Goal: Task Accomplishment & Management: Complete application form

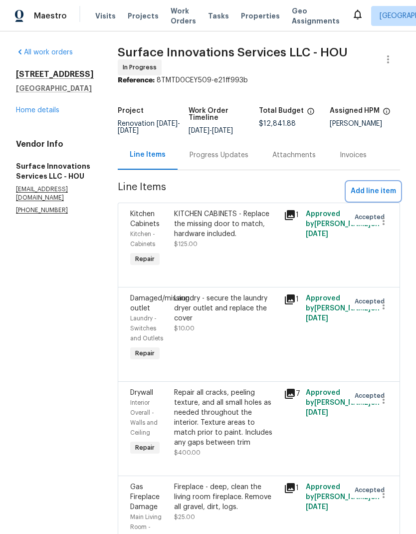
click at [376, 198] on span "Add line item" at bounding box center [373, 191] width 45 height 12
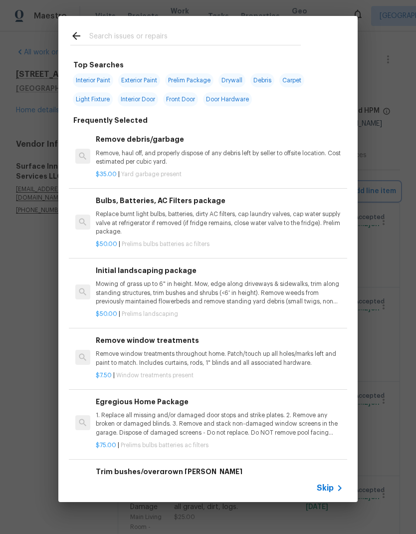
click at [31, 449] on div "Top Searches Interior Paint Exterior Paint Prelim Package Drywall Debris Carpet…" at bounding box center [208, 259] width 416 height 518
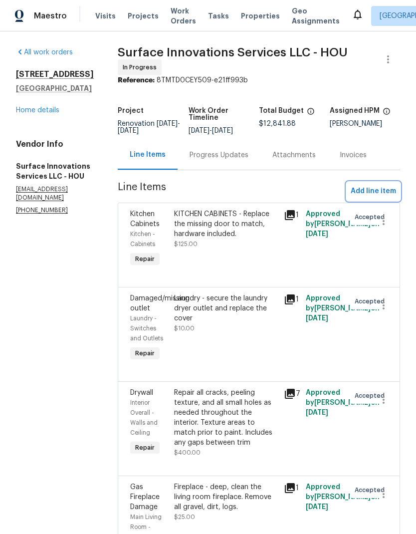
click at [379, 197] on span "Add line item" at bounding box center [373, 191] width 45 height 12
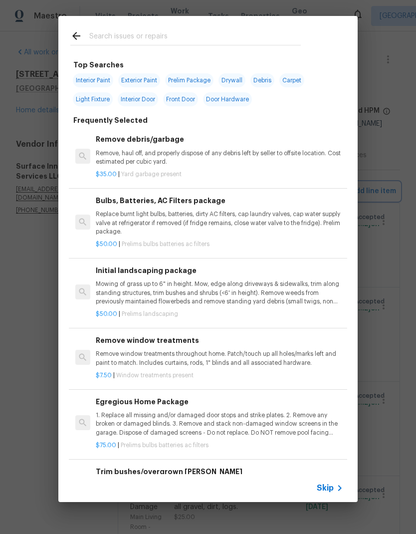
click at [27, 361] on div "Top Searches Interior Paint Exterior Paint Prelim Package Drywall Debris Carpet…" at bounding box center [208, 259] width 416 height 518
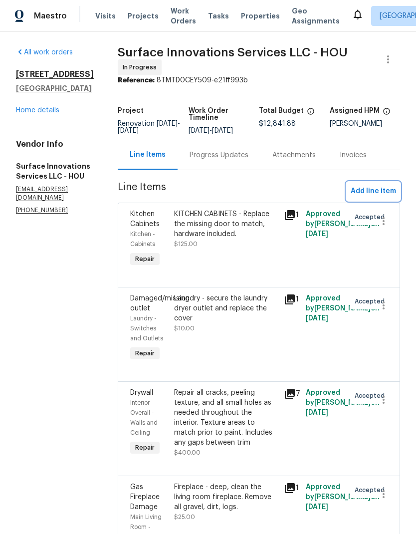
click at [380, 185] on span "Add line item" at bounding box center [373, 191] width 45 height 12
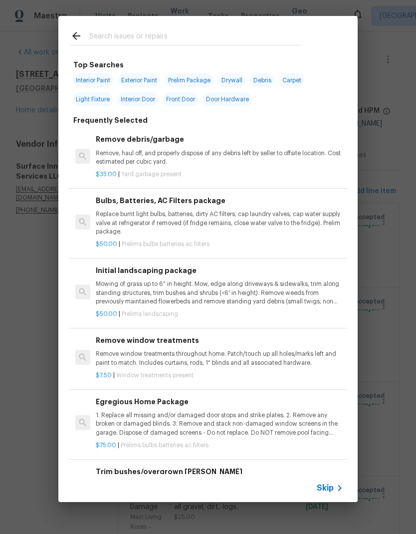
click at [161, 37] on input "text" at bounding box center [195, 37] width 212 height 15
type input "Cooktop"
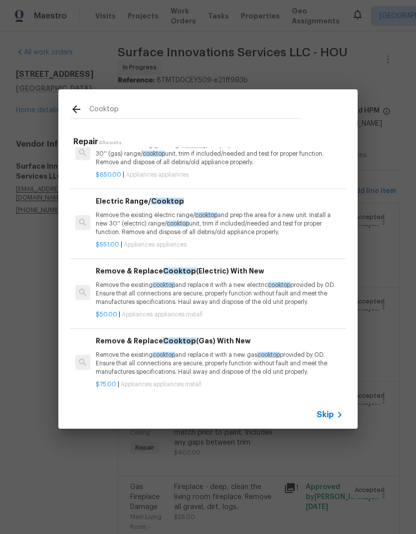
scroll to position [29, 0]
click at [223, 286] on p "Remove the existing cooktop and replace it with a new electric cooktop provided…" at bounding box center [219, 293] width 247 height 25
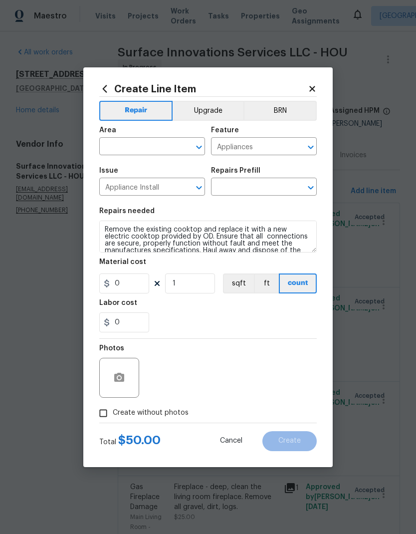
type input "Remove & Replace Cooktop (Electric) With New $50.00"
type input "50"
click at [148, 148] on input "text" at bounding box center [138, 147] width 78 height 15
click at [149, 201] on li "Kitchen" at bounding box center [152, 209] width 106 height 16
type input "Kitchen"
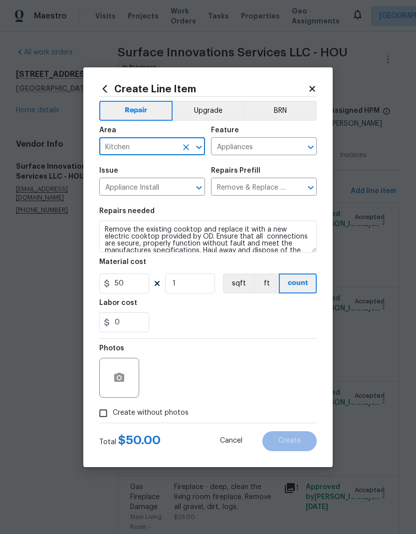
click at [103, 414] on input "Create without photos" at bounding box center [103, 413] width 19 height 19
checkbox input "true"
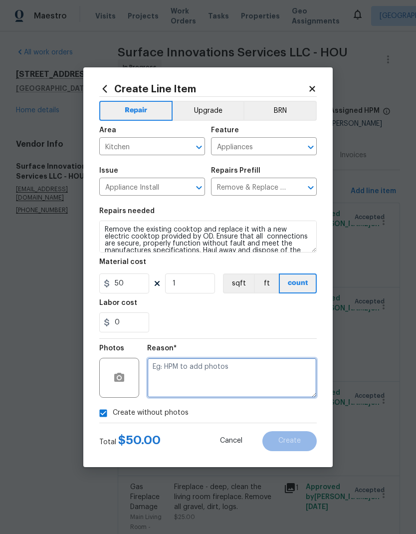
click at [246, 381] on textarea at bounding box center [232, 378] width 170 height 40
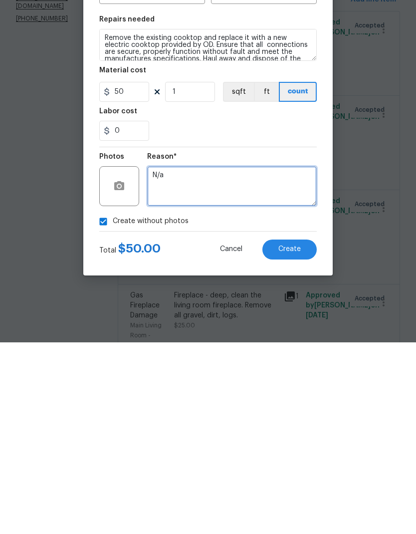
type textarea "N/a"
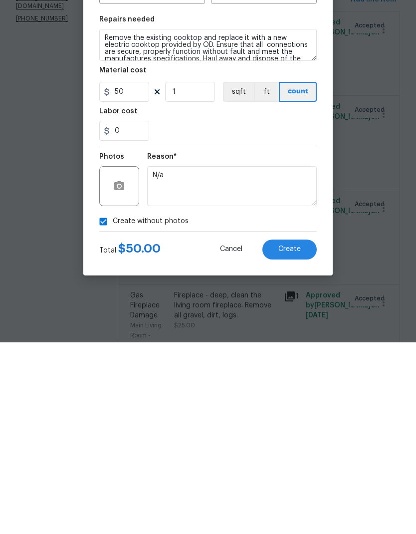
click at [300, 437] on span "Create" at bounding box center [289, 440] width 22 height 7
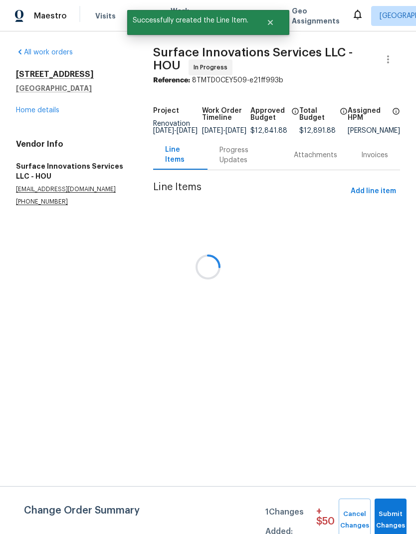
scroll to position [0, 0]
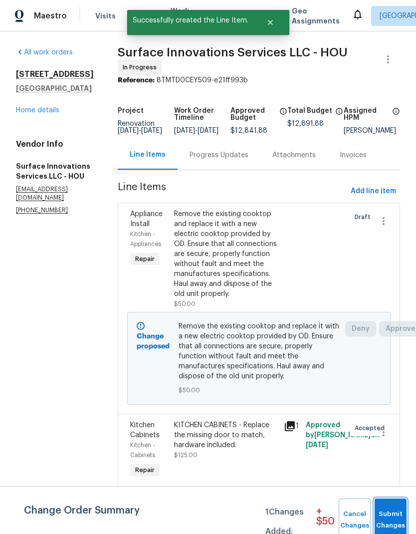
click at [392, 518] on span "Submit Changes" at bounding box center [391, 519] width 22 height 23
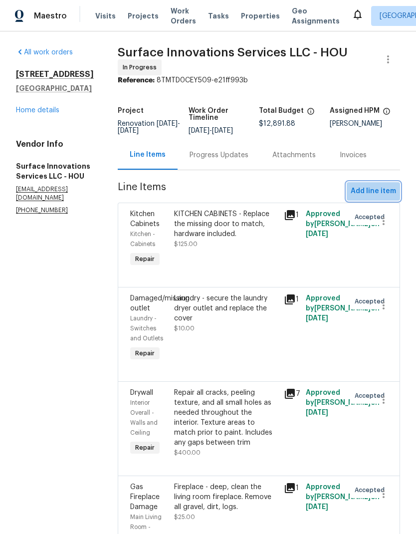
click at [376, 198] on span "Add line item" at bounding box center [373, 191] width 45 height 12
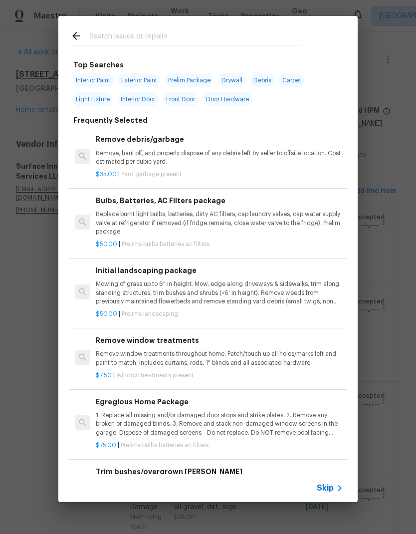
click at [160, 32] on input "text" at bounding box center [195, 37] width 212 height 15
type input "Light"
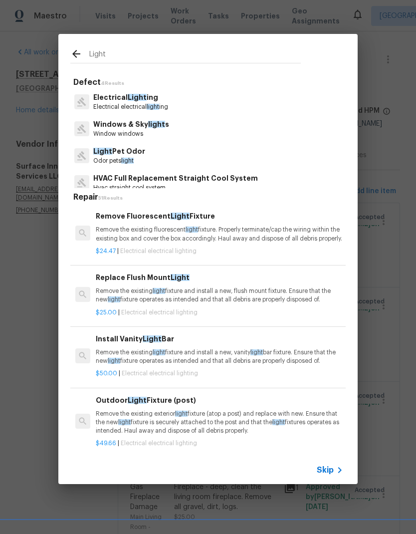
click at [160, 99] on p "Electrical Light ing" at bounding box center [130, 97] width 75 height 10
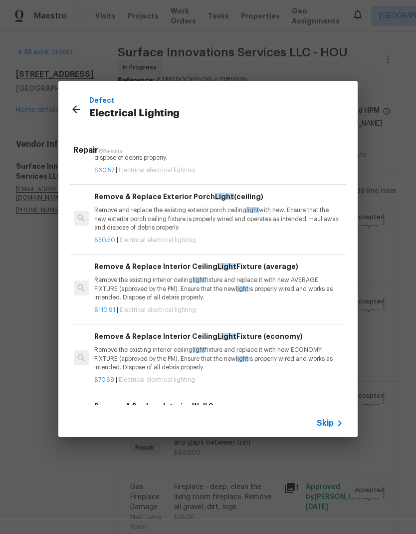
scroll to position [645, 1]
click at [281, 283] on p "Remove the existing interior ceiling light fixture and replace it with new AVER…" at bounding box center [217, 288] width 247 height 25
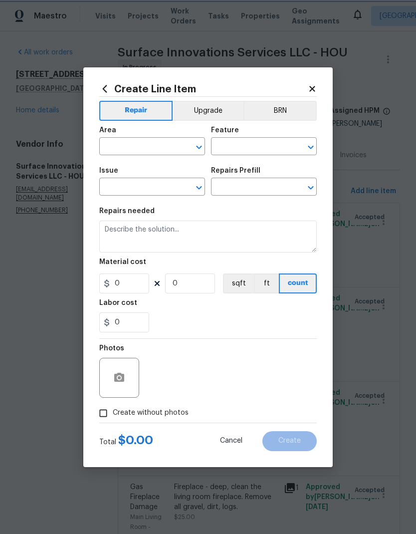
type input "Electrical Lighting"
type input "Remove & Replace Interior Ceiling Light Fixture (average) $110.91"
type textarea "Remove the existing interior ceiling light fixture and replace it with new AVER…"
type input "110.91"
type input "1"
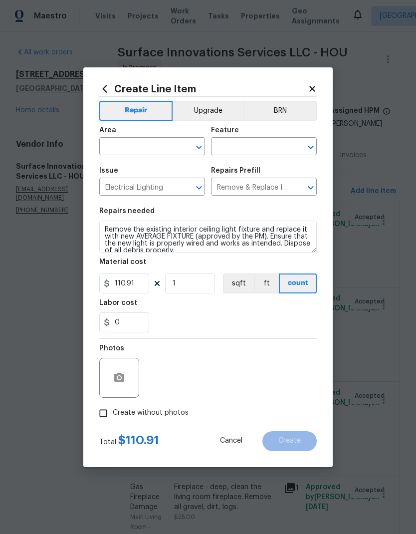
click at [148, 146] on input "text" at bounding box center [138, 147] width 78 height 15
click at [154, 185] on li "Interior Overall" at bounding box center [152, 186] width 106 height 16
type input "Interior Overall"
click at [254, 148] on input "text" at bounding box center [250, 147] width 78 height 15
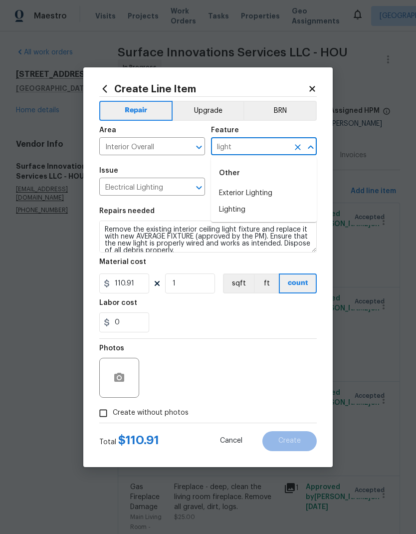
click at [259, 211] on li "Lighting" at bounding box center [264, 210] width 106 height 16
type input "Lighting"
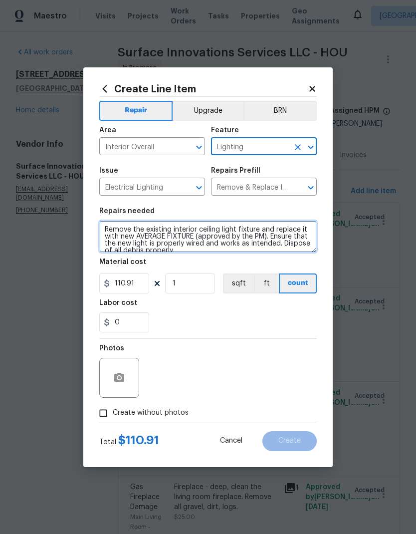
click at [104, 229] on textarea "Remove the existing interior ceiling light fixture and replace it with new AVER…" at bounding box center [208, 236] width 218 height 32
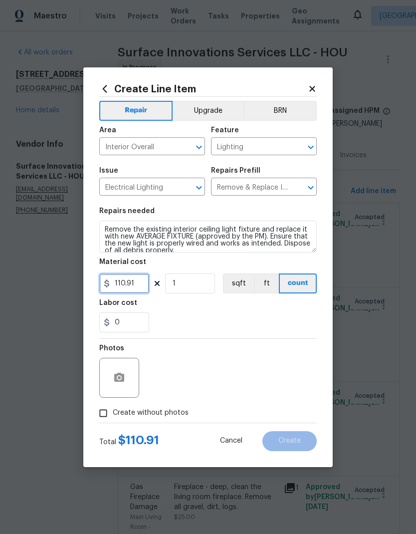
click at [127, 283] on input "110.91" at bounding box center [124, 283] width 50 height 20
click at [127, 282] on input "110.91" at bounding box center [124, 283] width 50 height 20
click at [128, 280] on input "110.91" at bounding box center [124, 283] width 50 height 20
type input "250"
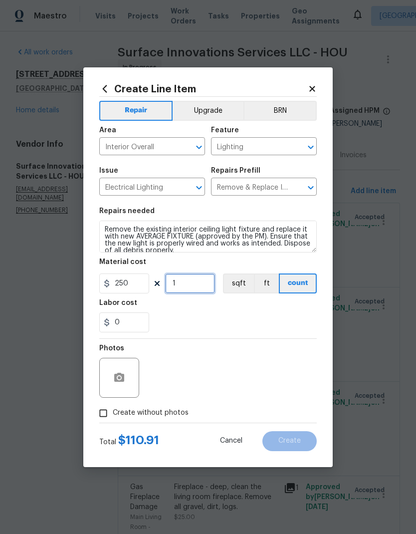
click at [188, 285] on input "1" at bounding box center [190, 283] width 50 height 20
type input "2"
click at [218, 107] on button "Upgrade" at bounding box center [208, 111] width 71 height 20
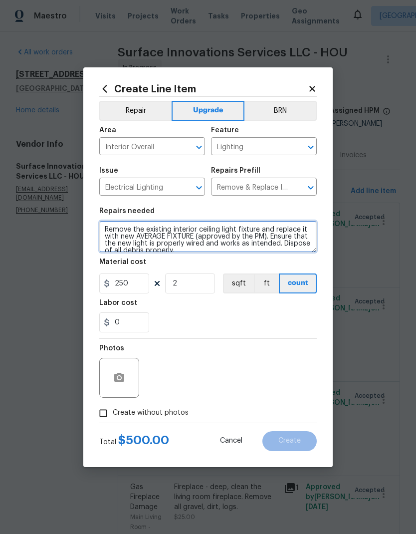
click at [103, 226] on textarea "Remove the existing interior ceiling light fixture and replace it with new AVER…" at bounding box center [208, 236] width 218 height 32
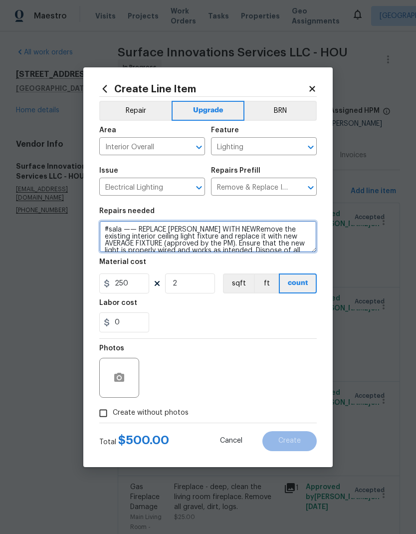
type textarea "#sala —— REPLACE CHANDELIER WITH NEWRemove the existing interior ceiling light …"
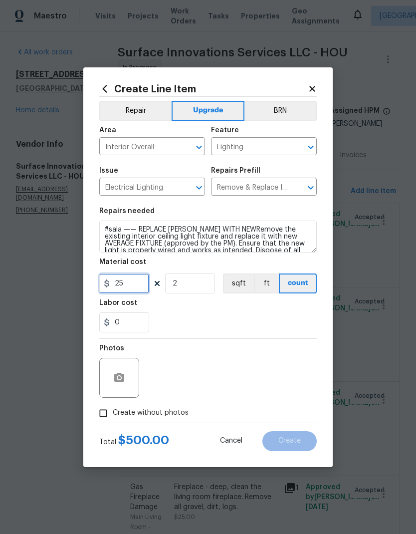
type input "25"
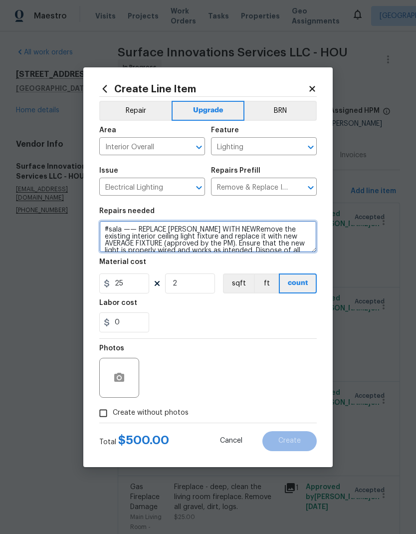
click at [240, 228] on textarea "#sala —— REPLACE CHANDELIER WITH NEWRemove the existing interior ceiling light …" at bounding box center [208, 236] width 218 height 32
click at [235, 228] on textarea "#sala —— REPLACE CHANDELIER WITH NEWRemove the existing interior ceiling light …" at bounding box center [208, 236] width 218 height 32
type textarea "#sala —— REPLACE CHANDELIERS IN ENTRY AND DINING ROOM TO MATCH —— Remove the ex…"
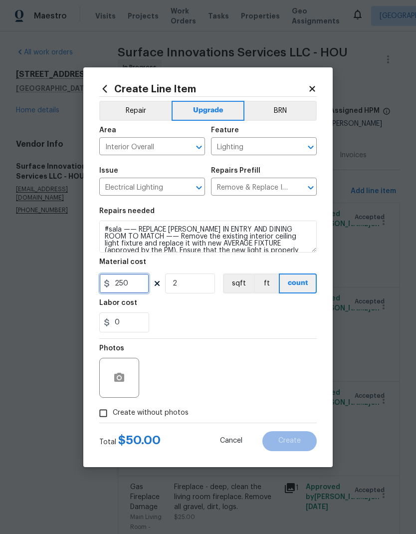
type input "250"
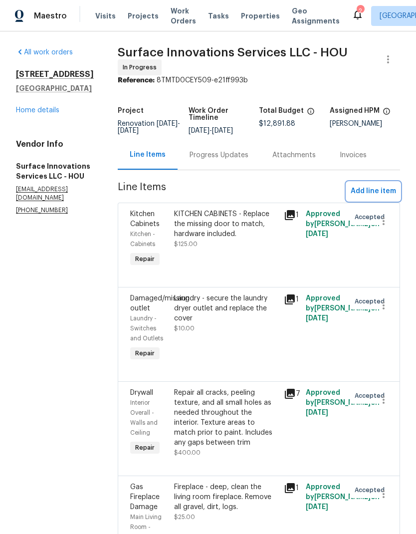
click at [379, 195] on span "Add line item" at bounding box center [373, 191] width 45 height 12
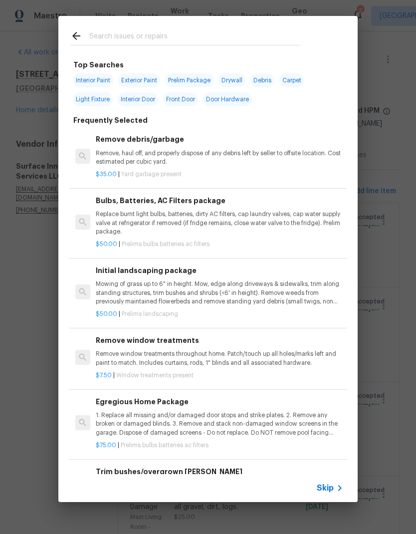
click at [331, 490] on span "Skip" at bounding box center [325, 488] width 17 height 10
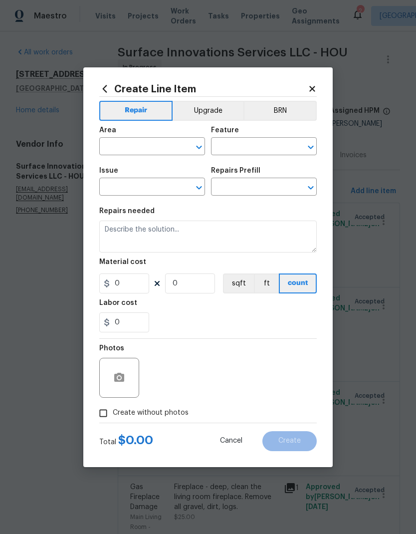
click at [141, 147] on input "text" at bounding box center [138, 147] width 78 height 15
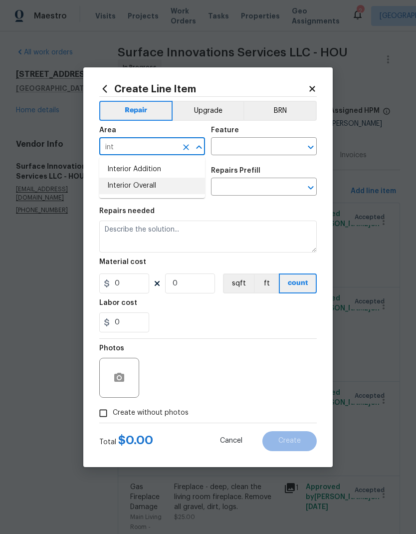
click at [168, 184] on li "Interior Overall" at bounding box center [152, 186] width 106 height 16
type input "Interior Overall"
click at [252, 150] on input "text" at bounding box center [250, 147] width 78 height 15
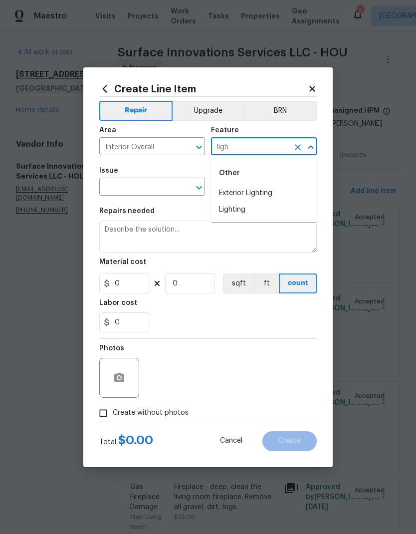
click at [259, 211] on li "Lighting" at bounding box center [264, 210] width 106 height 16
type input "Lighting"
click at [145, 186] on input "text" at bounding box center [138, 187] width 78 height 15
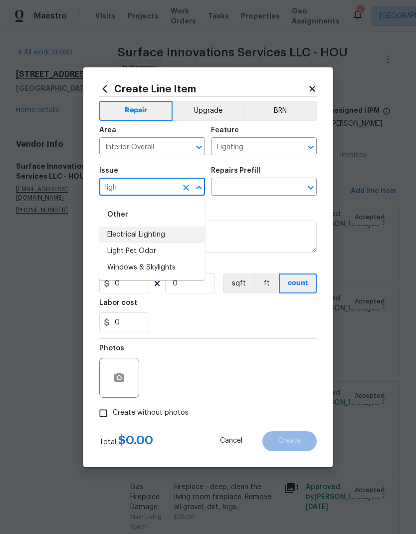
click at [160, 234] on li "Electrical Lighting" at bounding box center [152, 234] width 106 height 16
type input "Electrical Lighting"
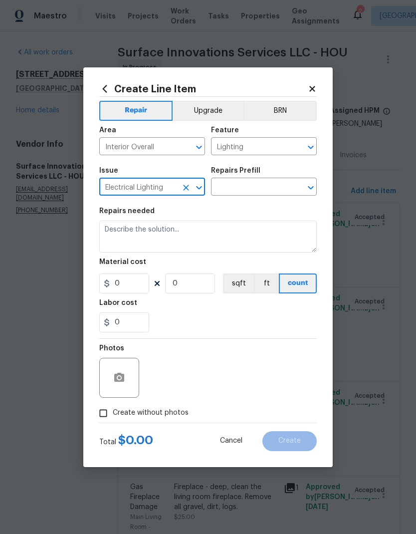
click at [258, 191] on input "text" at bounding box center [250, 187] width 78 height 15
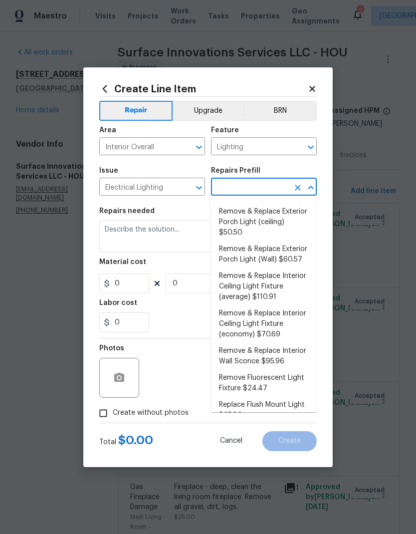
scroll to position [214, 0]
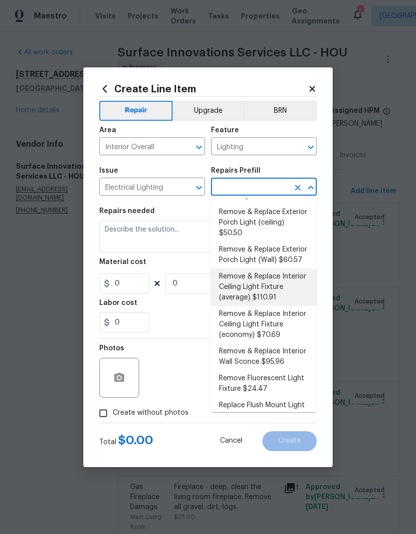
click at [273, 283] on li "Remove & Replace Interior Ceiling Light Fixture (average) $110.91" at bounding box center [264, 286] width 106 height 37
type input "Remove & Replace Interior Ceiling Light Fixture (average) $110.91"
type textarea "Remove the existing interior ceiling light fixture and replace it with new AVER…"
type input "1"
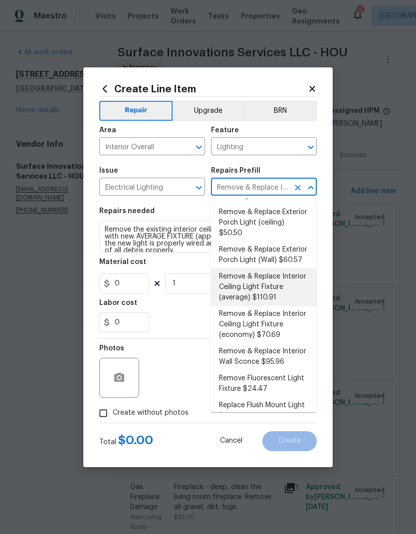
type input "110.91"
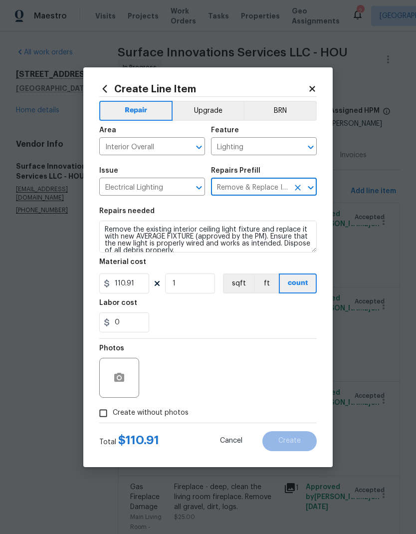
click at [144, 236] on textarea "Remove the existing interior ceiling light fixture and replace it with new AVER…" at bounding box center [208, 236] width 218 height 32
click at [144, 235] on textarea "Remove the existing interior ceiling light fixture and replace it with new AVER…" at bounding box center [208, 236] width 218 height 32
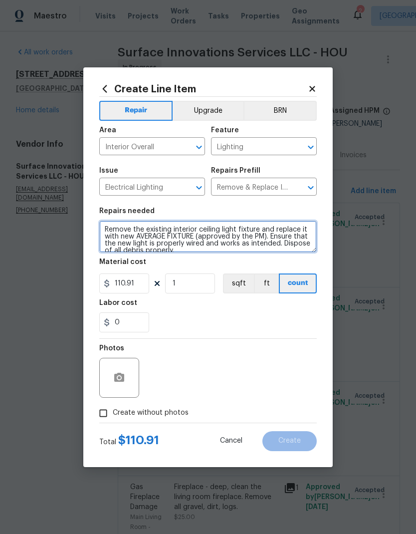
click at [140, 235] on textarea "Remove the existing interior ceiling light fixture and replace it with new AVER…" at bounding box center [208, 236] width 218 height 32
click at [102, 227] on textarea "Remove the existing interior ceiling light fixture and replace it with new FIXT…" at bounding box center [208, 236] width 218 height 32
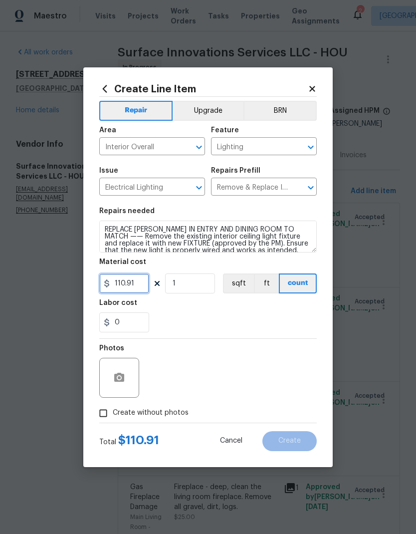
click at [121, 285] on input "110.91" at bounding box center [124, 283] width 50 height 20
click at [213, 110] on button "Upgrade" at bounding box center [208, 111] width 71 height 20
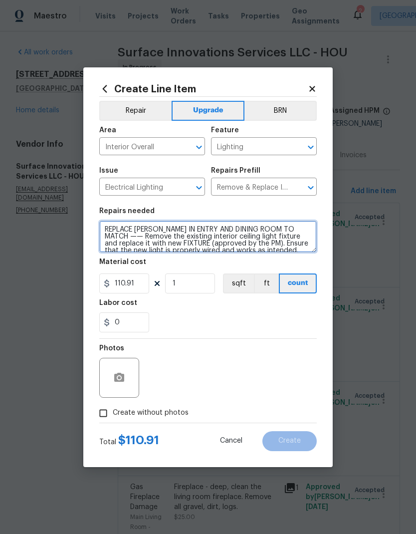
click at [104, 230] on textarea "REPLACE [PERSON_NAME] IN ENTRY AND DINING ROOM TO MATCH —— Remove the existing …" at bounding box center [208, 236] width 218 height 32
type textarea "#sala - REPLACE [PERSON_NAME] IN ENTRY AND DINING ROOM TO MATCH —— Remove the e…"
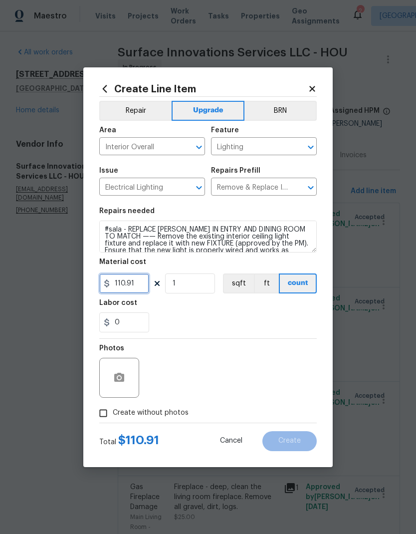
click at [126, 287] on input "110.91" at bounding box center [124, 283] width 50 height 20
click at [119, 284] on input "110.91" at bounding box center [124, 283] width 50 height 20
click at [118, 284] on input "110.91" at bounding box center [124, 283] width 50 height 20
click at [129, 284] on input "110.91" at bounding box center [124, 283] width 50 height 20
type input "250"
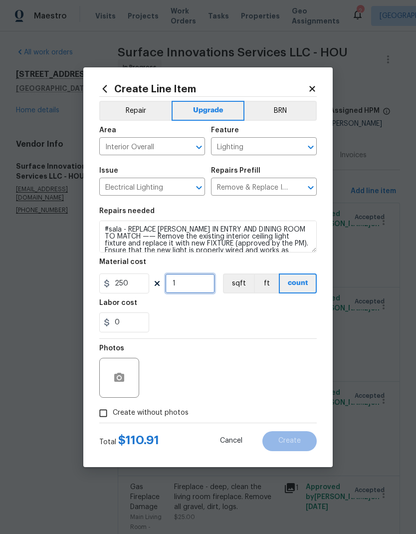
click at [190, 282] on input "1" at bounding box center [190, 283] width 50 height 20
click at [187, 284] on input "1" at bounding box center [190, 283] width 50 height 20
click at [187, 283] on input "1" at bounding box center [190, 283] width 50 height 20
type input "2"
click at [126, 377] on button "button" at bounding box center [119, 378] width 24 height 24
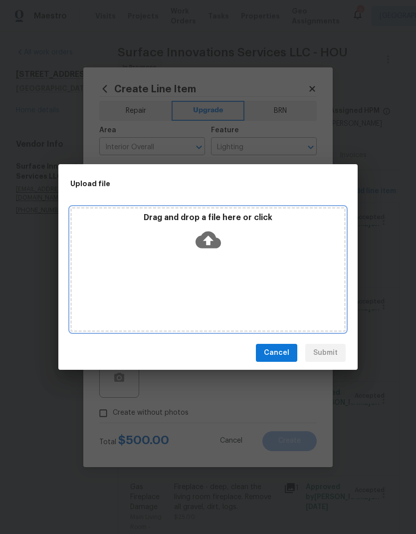
click at [210, 240] on icon at bounding box center [208, 239] width 25 height 25
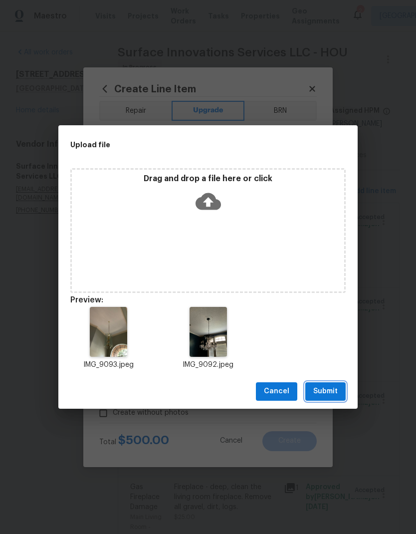
click at [329, 391] on span "Submit" at bounding box center [325, 391] width 24 height 12
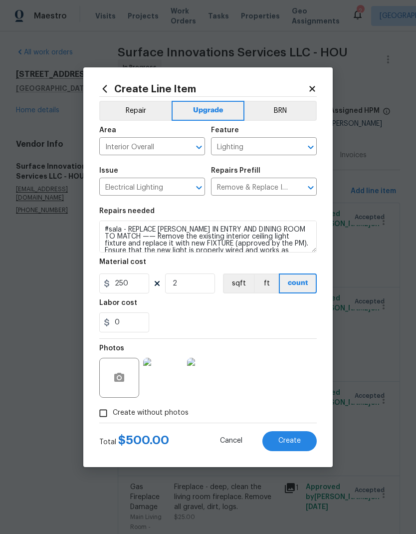
click at [295, 440] on span "Create" at bounding box center [289, 440] width 22 height 7
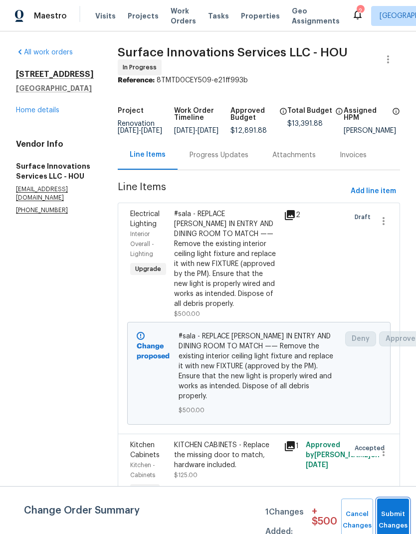
click at [396, 518] on span "Submit Changes" at bounding box center [393, 519] width 22 height 23
